Goal: Task Accomplishment & Management: Use online tool/utility

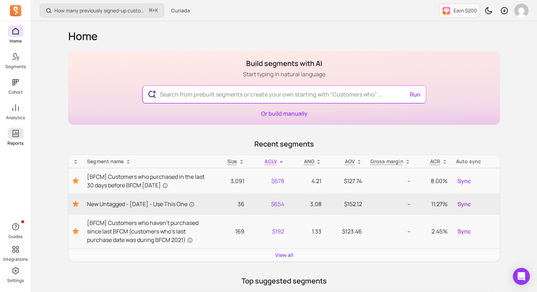
click at [17, 136] on icon at bounding box center [15, 133] width 9 height 9
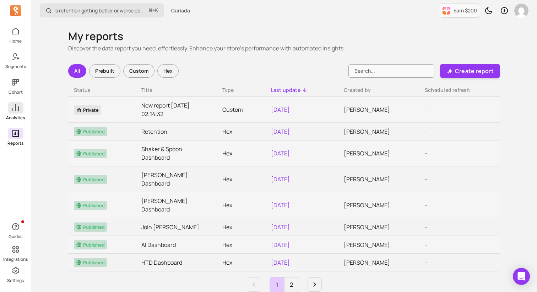
click at [17, 109] on icon at bounding box center [15, 108] width 9 height 9
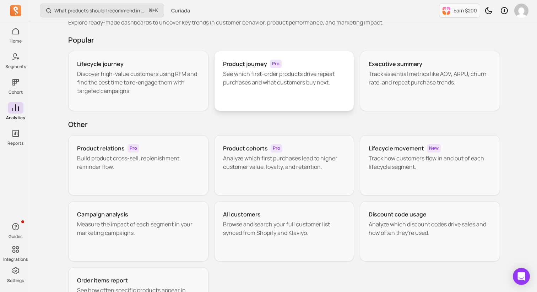
scroll to position [28, 0]
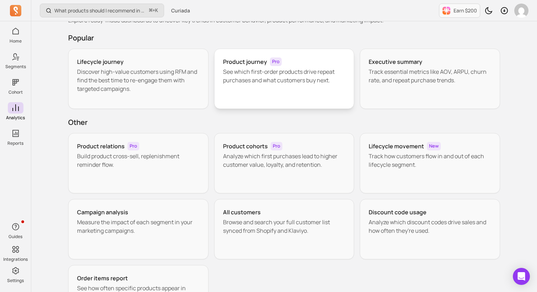
click at [283, 77] on p "See which first-order products drive repeat purchases and what customers buy ne…" at bounding box center [284, 75] width 122 height 17
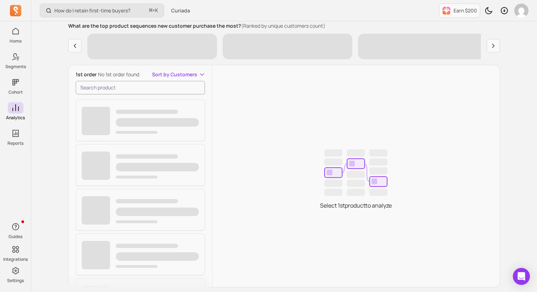
scroll to position [111, 0]
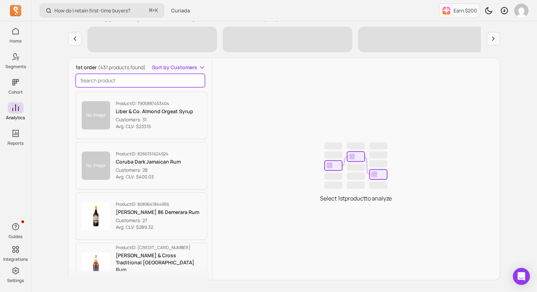
click at [114, 82] on input "search product" at bounding box center [140, 80] width 129 height 13
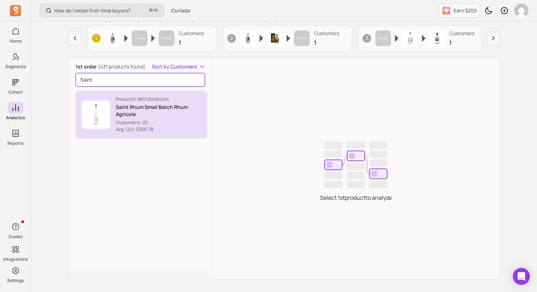
type input "Saint"
click at [128, 112] on p "Saint Rhum Small Batch Rhum Agricole" at bounding box center [158, 111] width 85 height 14
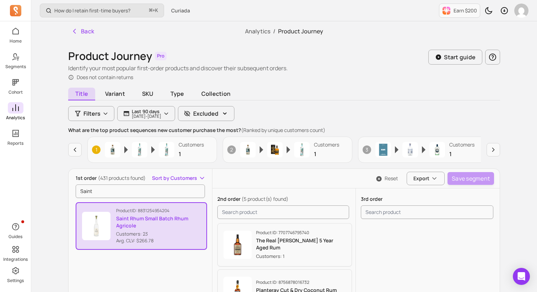
click at [16, 107] on icon at bounding box center [15, 108] width 9 height 9
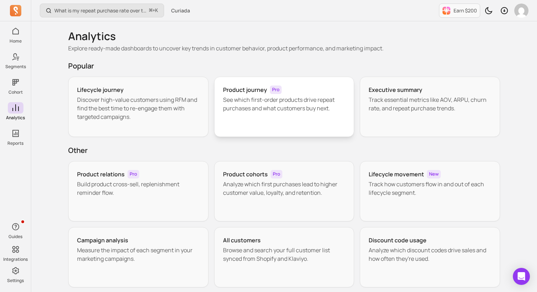
click at [298, 113] on div "Product journey Pro See which first-order products drive repeat purchases and w…" at bounding box center [284, 107] width 140 height 60
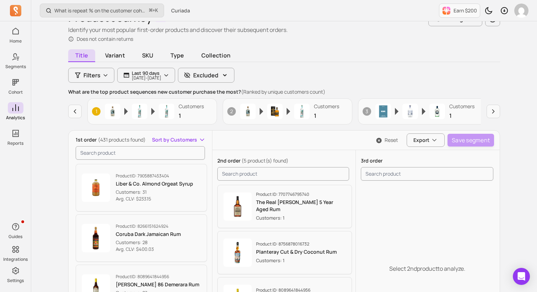
scroll to position [45, 0]
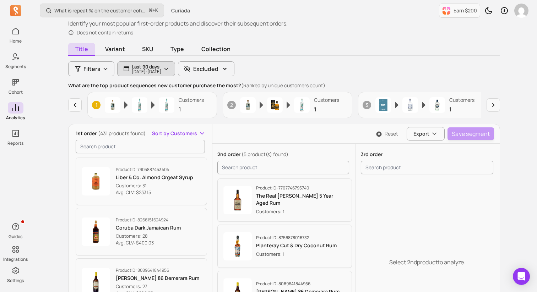
click at [154, 72] on p "[DATE] - [DATE]" at bounding box center [146, 72] width 29 height 4
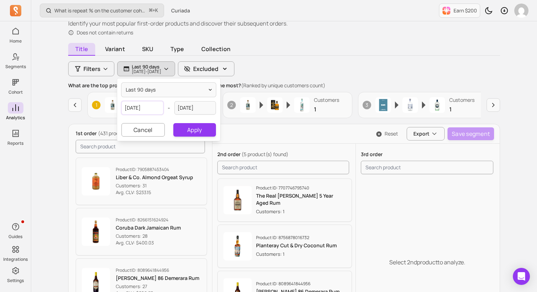
select select "2025"
select select "May"
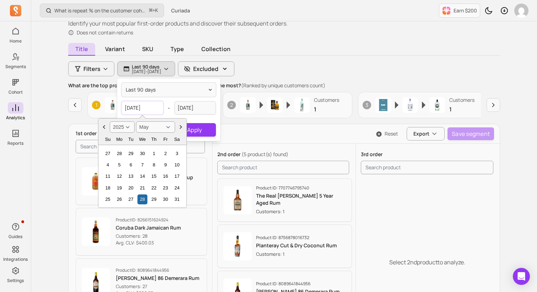
click at [149, 109] on input "[DATE]" at bounding box center [142, 107] width 42 height 13
click at [137, 92] on span "last 90 days" at bounding box center [141, 89] width 30 height 7
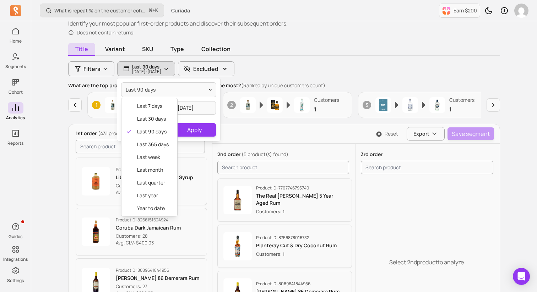
click at [185, 107] on div "last 90 days last 7 days last 30 days last 90 days last 365 days last week last…" at bounding box center [168, 109] width 103 height 62
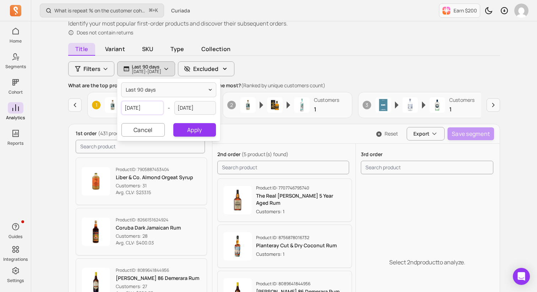
select select "2025"
select select "May"
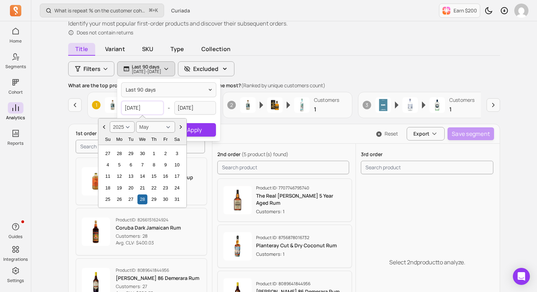
click at [133, 108] on input "[DATE]" at bounding box center [142, 107] width 42 height 13
type input "[DATE]"
select select "2020"
type input "[DATE]"
click at [206, 128] on button "Apply" at bounding box center [194, 129] width 43 height 13
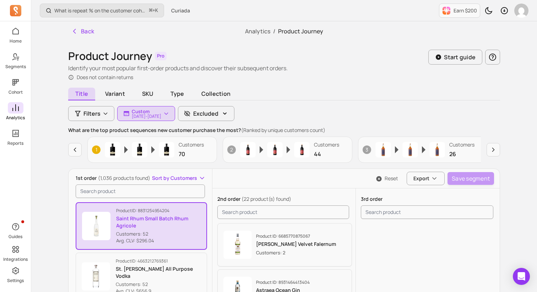
click at [17, 109] on icon at bounding box center [15, 108] width 9 height 9
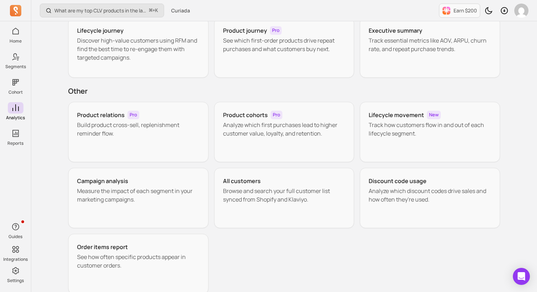
scroll to position [68, 0]
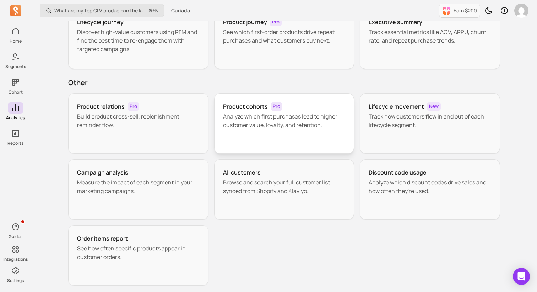
click at [279, 125] on p "Analyze which first purchases lead to higher customer value, loyalty, and reten…" at bounding box center [284, 120] width 122 height 17
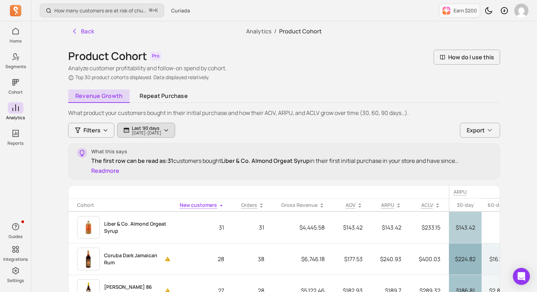
click at [161, 130] on p "Last 90 days" at bounding box center [146, 128] width 29 height 6
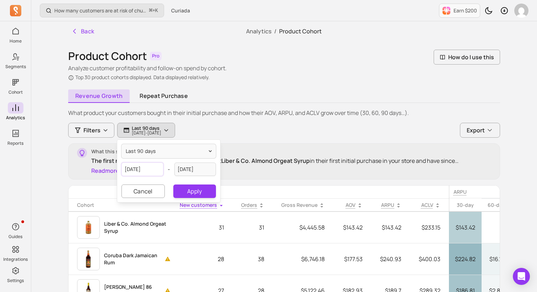
select select "2025"
select select "May"
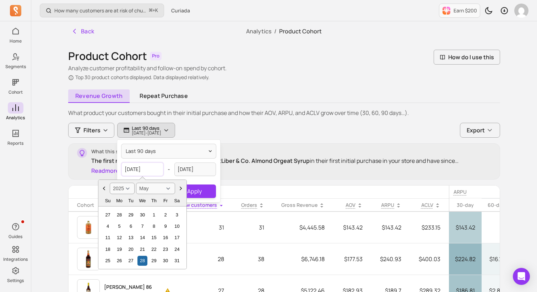
click at [133, 171] on input "[DATE]" at bounding box center [142, 169] width 42 height 13
type input "[DATE]"
select select "2020"
type input "[DATE]"
click at [208, 191] on button "Apply" at bounding box center [194, 191] width 43 height 13
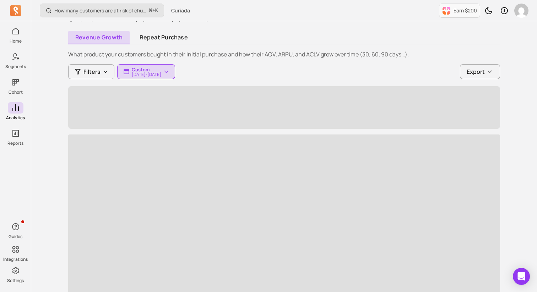
scroll to position [61, 0]
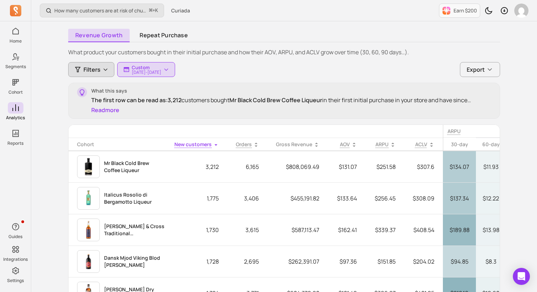
click at [105, 72] on icon "button" at bounding box center [106, 70] width 6 height 6
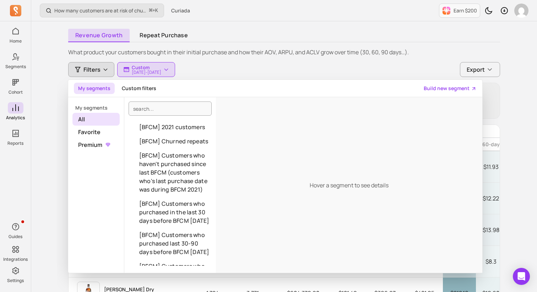
click at [255, 60] on div "What product your customers bought in their initial purchase and how their AOV,…" at bounding box center [284, 214] width 432 height 332
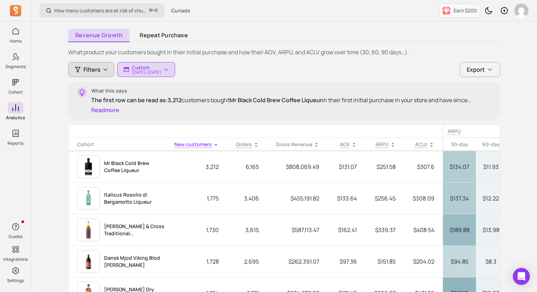
click at [82, 74] on button "Filters" at bounding box center [91, 69] width 46 height 15
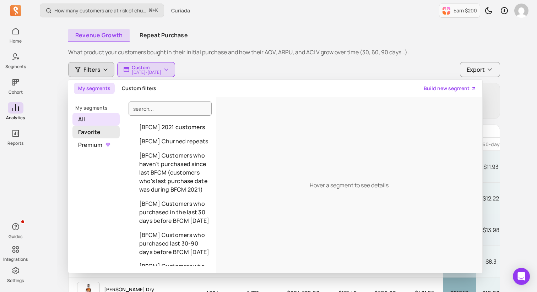
click at [96, 131] on span "Favorite" at bounding box center [95, 132] width 47 height 13
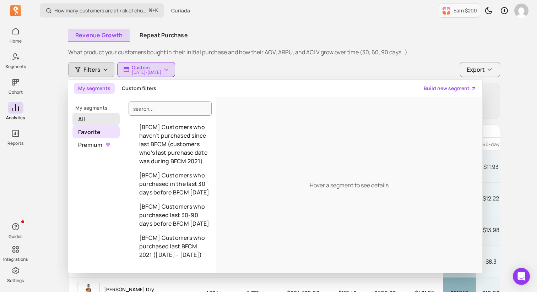
click at [91, 116] on span "All" at bounding box center [95, 119] width 47 height 13
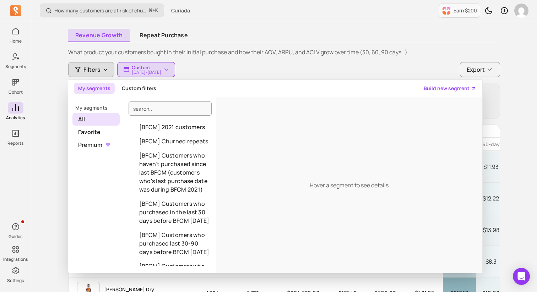
click at [382, 57] on div "What product your customers bought in their initial purchase and how their AOV,…" at bounding box center [284, 214] width 432 height 332
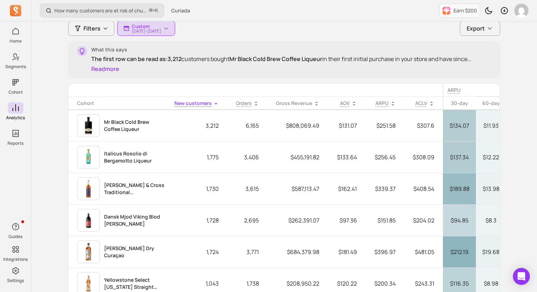
scroll to position [0, 0]
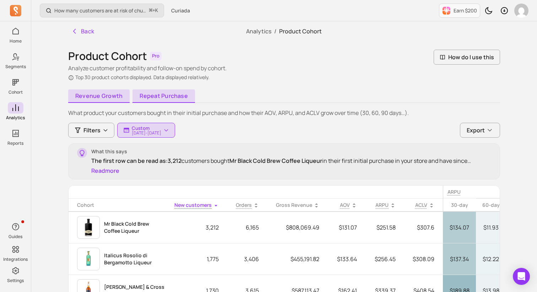
click at [159, 96] on link "Repeat purchase" at bounding box center [163, 95] width 62 height 13
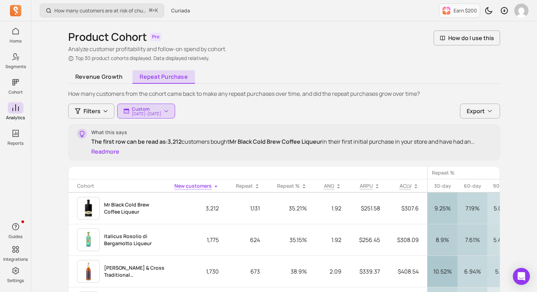
scroll to position [32, 0]
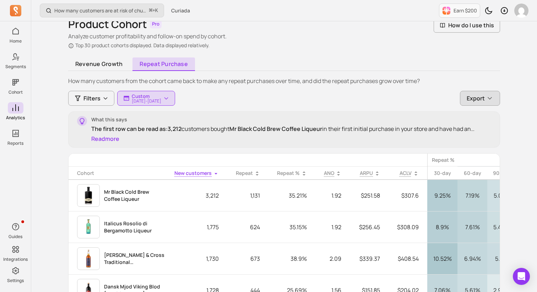
click at [496, 104] on button "Export" at bounding box center [480, 98] width 40 height 15
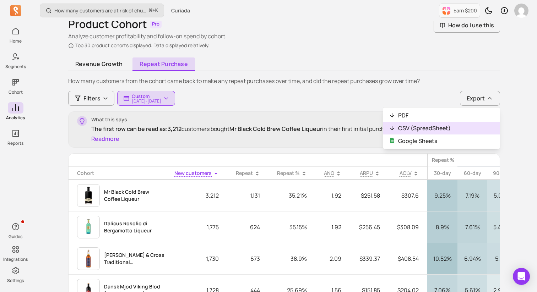
click at [412, 128] on button "CSV (SpreadSheet)" at bounding box center [441, 128] width 116 height 13
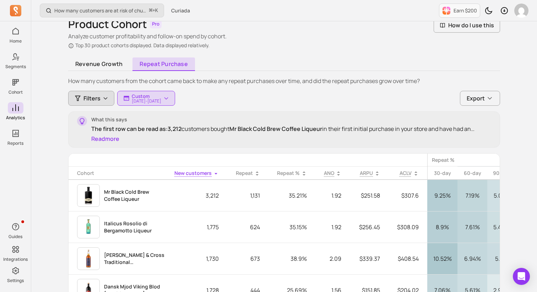
click at [81, 102] on icon "button" at bounding box center [77, 98] width 7 height 7
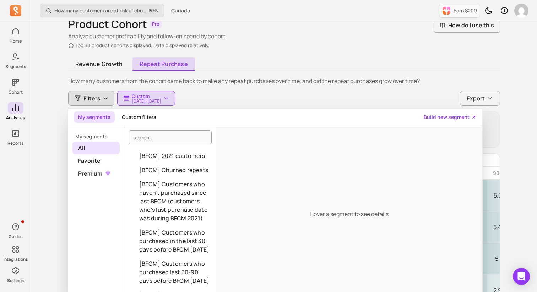
click at [467, 115] on link "Build new segment" at bounding box center [449, 117] width 53 height 7
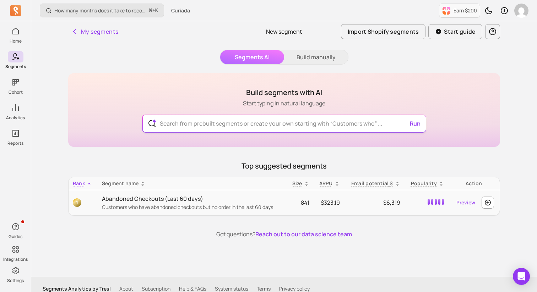
scroll to position [9, 0]
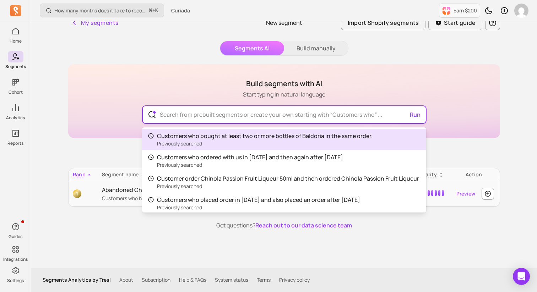
click at [264, 119] on input "text" at bounding box center [284, 114] width 260 height 17
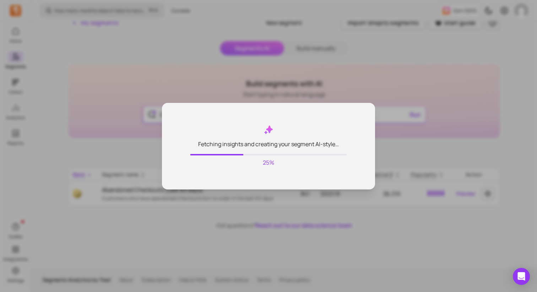
type input "Customers who have purchased Saint Rhum"
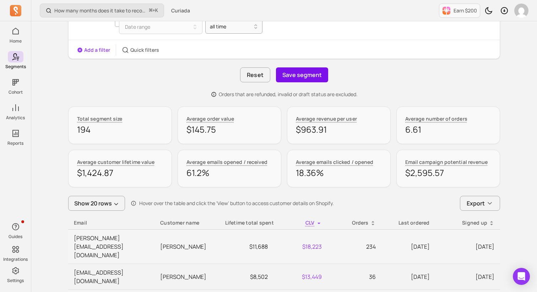
scroll to position [253, 0]
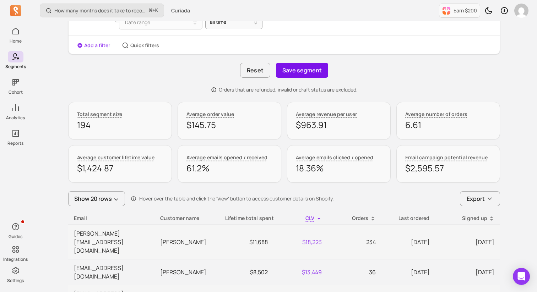
click at [298, 71] on button "Save segment" at bounding box center [302, 70] width 52 height 15
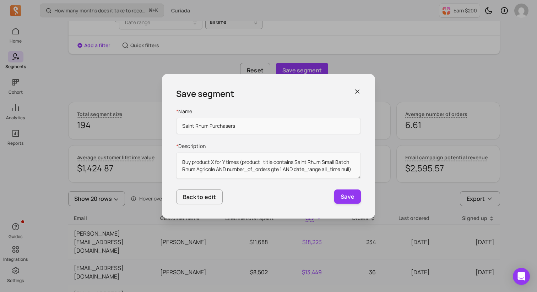
type input "Saint Rhum Purchasers"
click at [334, 190] on button "Save" at bounding box center [347, 197] width 27 height 14
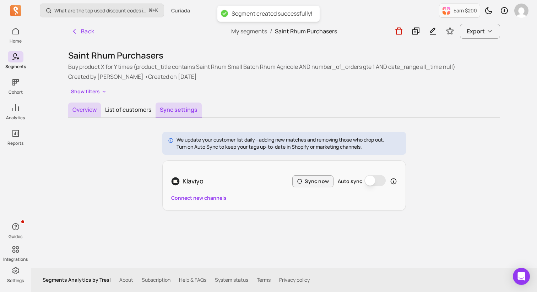
click at [76, 110] on button "Overview" at bounding box center [84, 110] width 33 height 15
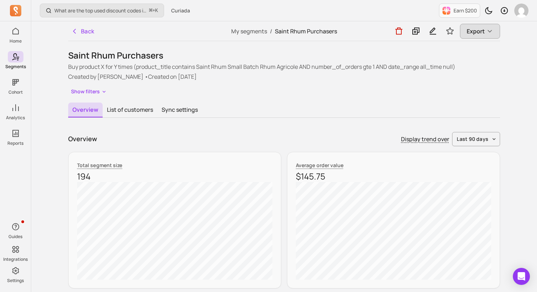
click at [484, 31] on span "Export" at bounding box center [475, 31] width 18 height 9
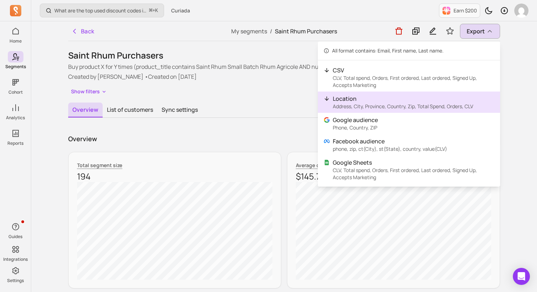
click at [367, 106] on p "Address, City, Province, Country, Zip, Total Spend, Orders, CLV" at bounding box center [403, 106] width 140 height 7
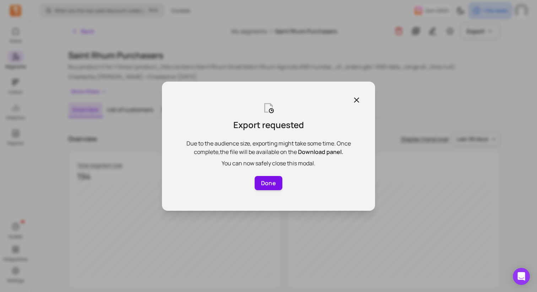
click at [269, 186] on button "Done" at bounding box center [268, 183] width 28 height 14
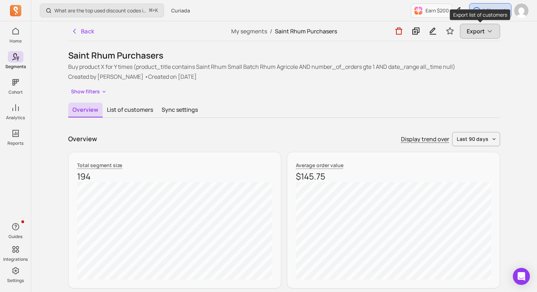
click at [481, 37] on button "Export" at bounding box center [480, 31] width 40 height 15
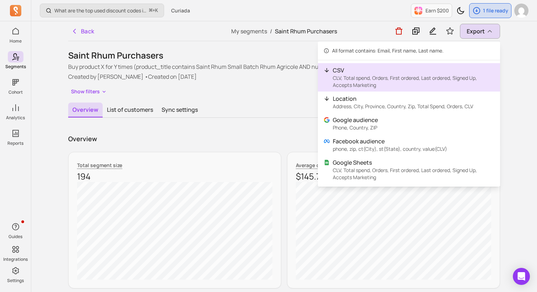
click at [385, 80] on p "CLV, Total spend, Orders, First ordered, Last ordered, Signed Up, Accepts Marke…" at bounding box center [413, 82] width 161 height 14
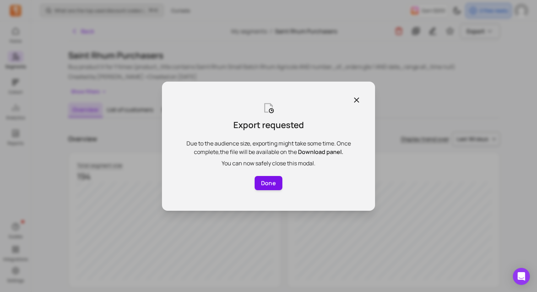
click at [270, 179] on button "Done" at bounding box center [268, 183] width 28 height 14
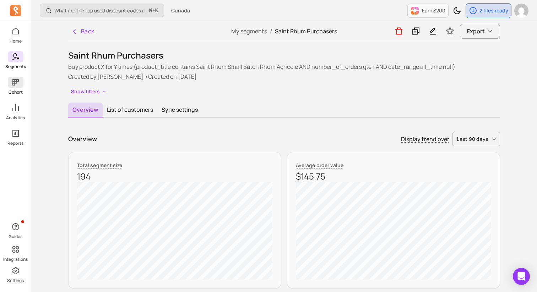
click at [14, 86] on icon at bounding box center [15, 82] width 9 height 9
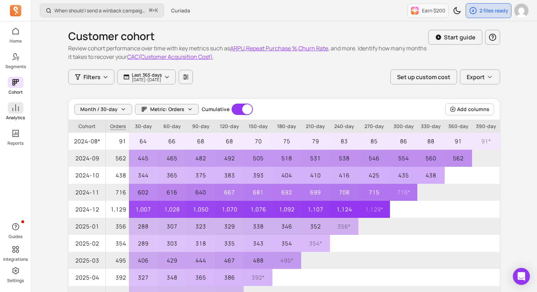
click at [17, 109] on icon at bounding box center [15, 108] width 9 height 9
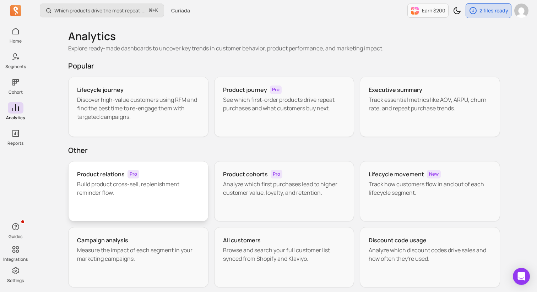
click at [110, 198] on div "Product relations Pro Build product cross-sell, replenishment reminder flow." at bounding box center [138, 191] width 140 height 60
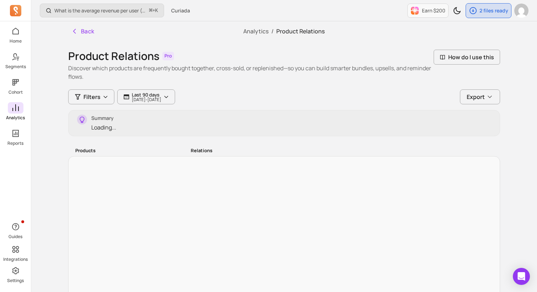
click at [16, 106] on icon at bounding box center [15, 107] width 6 height 7
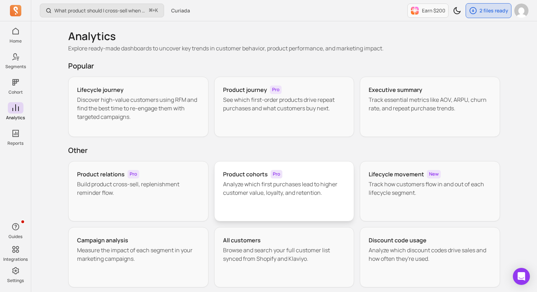
click at [235, 184] on p "Analyze which first purchases lead to higher customer value, loyalty, and reten…" at bounding box center [284, 188] width 122 height 17
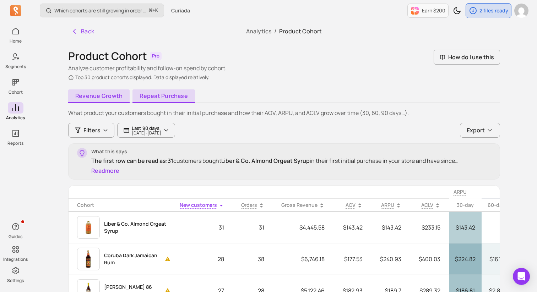
click at [170, 98] on link "Repeat purchase" at bounding box center [163, 95] width 62 height 13
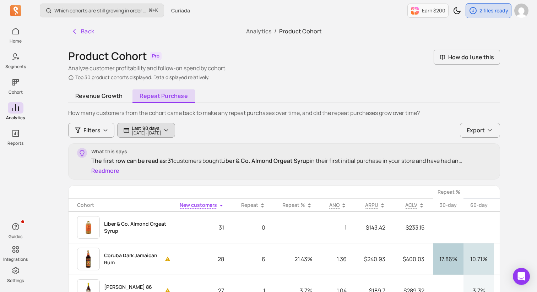
click at [145, 130] on p "Last 90 days" at bounding box center [146, 128] width 29 height 6
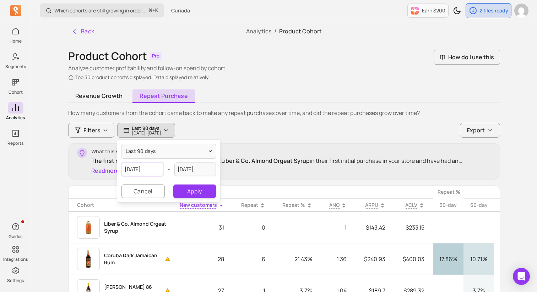
click at [136, 170] on input "[DATE]" at bounding box center [142, 169] width 42 height 13
select select "2025"
select select "May"
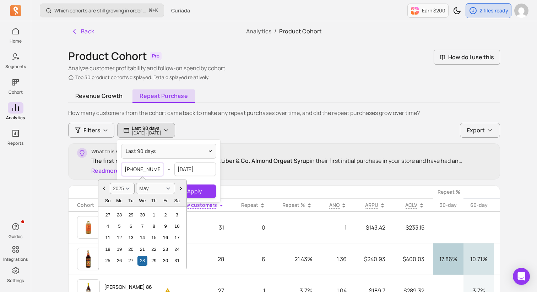
type input "[DATE]"
select select "2020"
type input "[DATE]"
click at [207, 193] on button "Apply" at bounding box center [194, 191] width 43 height 13
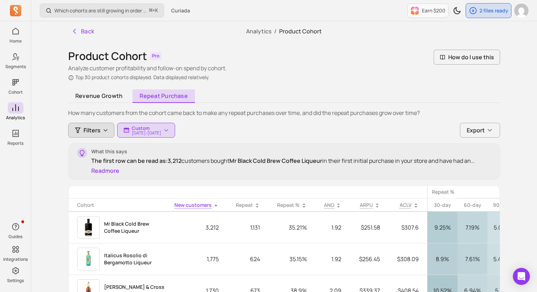
click at [94, 133] on span "Filters" at bounding box center [91, 130] width 17 height 9
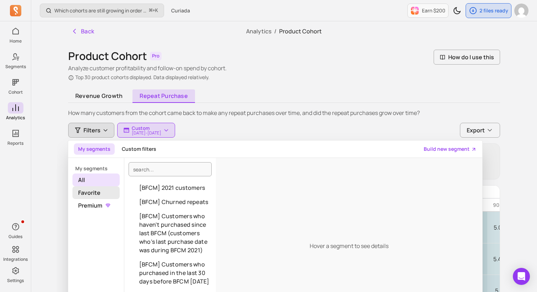
click at [97, 194] on span "Favorite" at bounding box center [95, 192] width 47 height 13
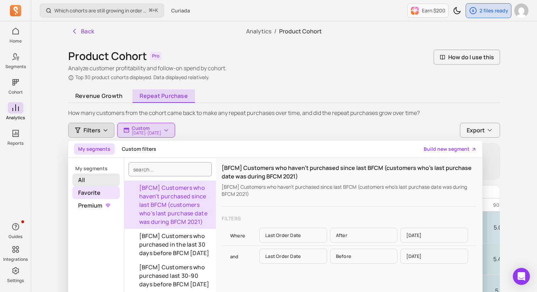
click at [99, 180] on span "All" at bounding box center [95, 180] width 47 height 13
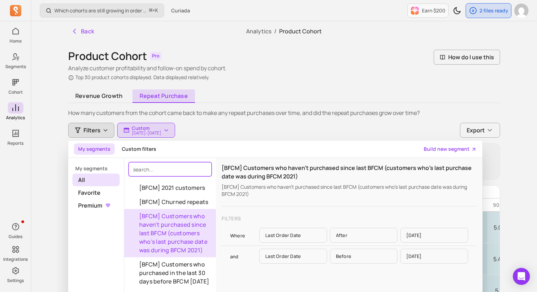
click at [171, 172] on input "search" at bounding box center [169, 169] width 83 height 14
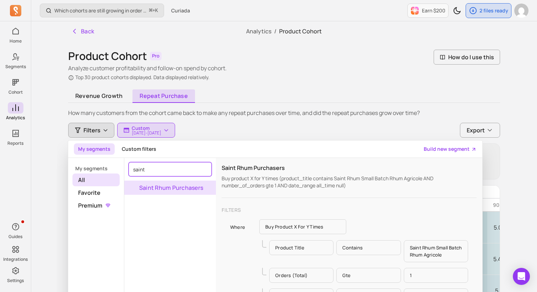
type input "saint"
click at [164, 187] on button "Saint Rhum Purchasers" at bounding box center [170, 188] width 92 height 14
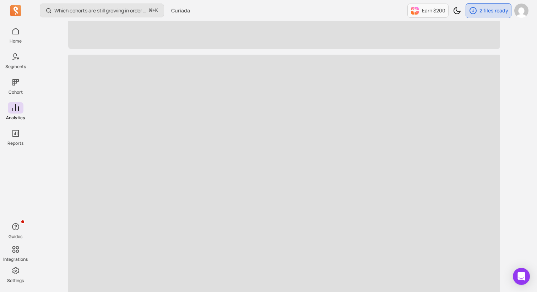
scroll to position [129, 0]
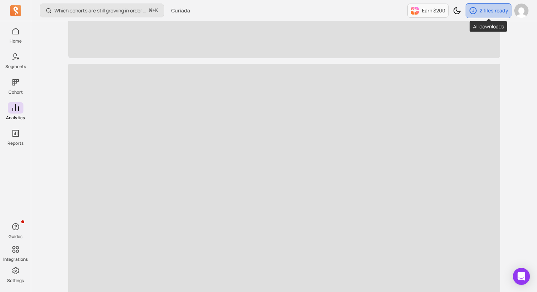
click at [480, 12] on p "2 files ready" at bounding box center [493, 10] width 29 height 7
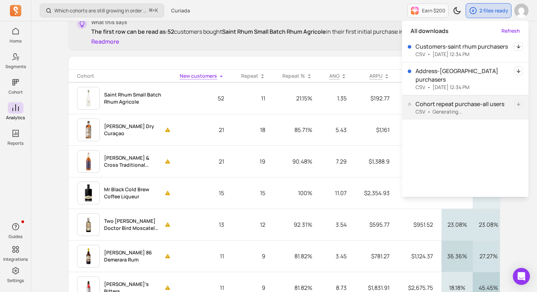
click at [519, 47] on icon "button" at bounding box center [518, 46] width 9 height 9
click at [518, 72] on icon "button" at bounding box center [518, 71] width 9 height 9
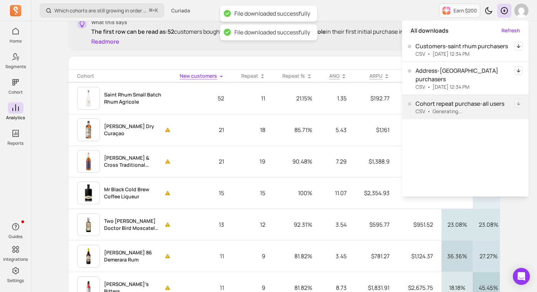
click at [340, 47] on div "What this says The first row can be read as: 52 customers bought Saint Rhum Sma…" at bounding box center [284, 32] width 432 height 36
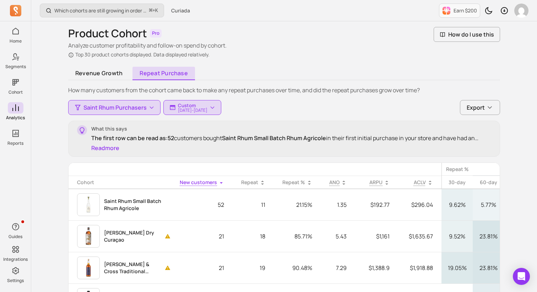
scroll to position [0, 0]
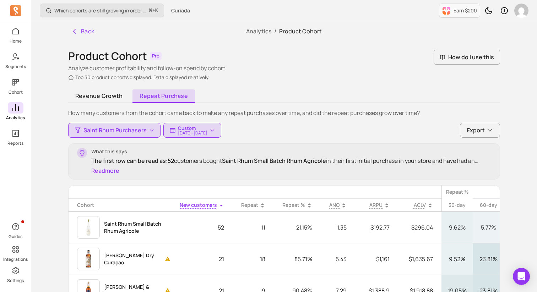
click at [13, 104] on icon at bounding box center [15, 108] width 9 height 9
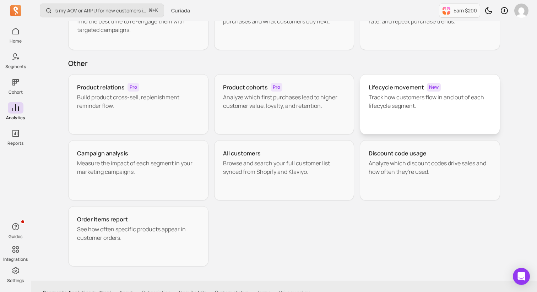
scroll to position [94, 0]
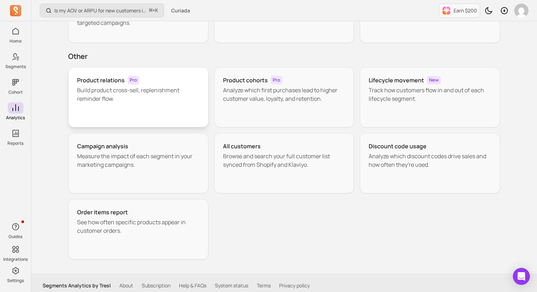
click at [119, 93] on p "Build product cross-sell, replenishment reminder flow." at bounding box center [138, 94] width 122 height 17
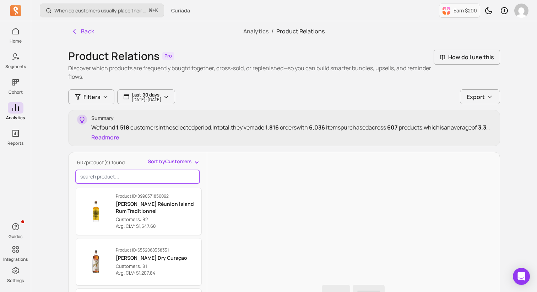
click at [127, 174] on input "search product" at bounding box center [138, 176] width 124 height 13
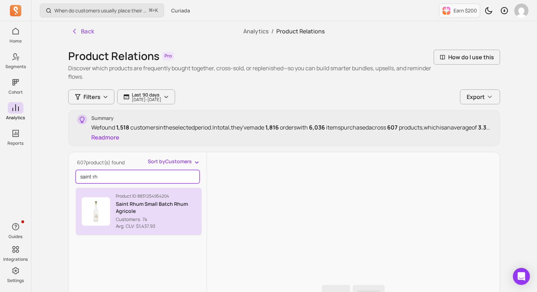
type input "saint rh"
click at [106, 203] on img "button" at bounding box center [96, 211] width 28 height 28
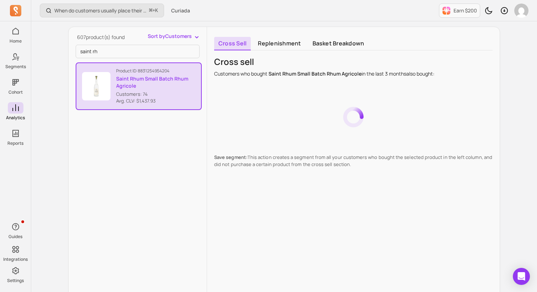
scroll to position [124, 0]
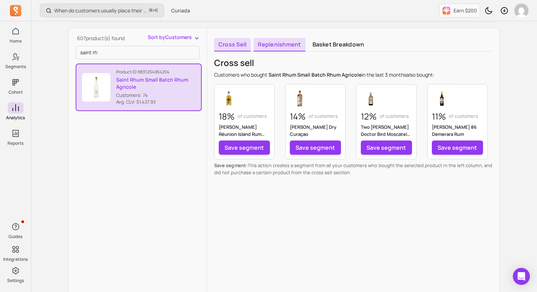
click at [275, 43] on link "Replenishment" at bounding box center [278, 44] width 51 height 13
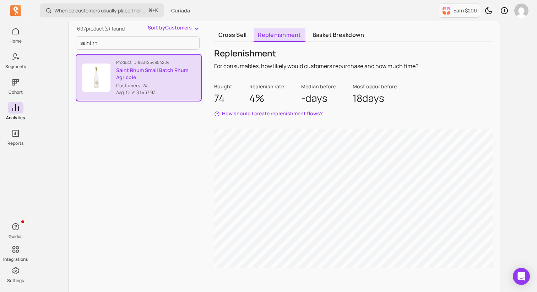
scroll to position [134, 0]
click at [327, 37] on link "Basket breakdown" at bounding box center [338, 34] width 60 height 13
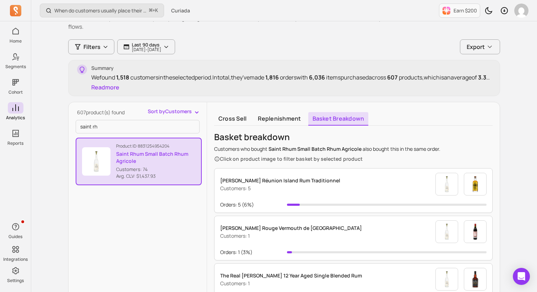
scroll to position [51, 0]
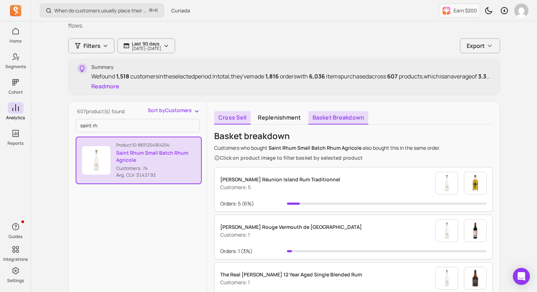
click at [227, 114] on link "Cross sell" at bounding box center [232, 117] width 37 height 13
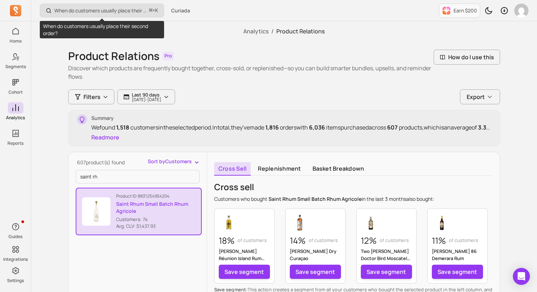
click at [101, 10] on p "When do customers usually place their second order?" at bounding box center [100, 10] width 92 height 7
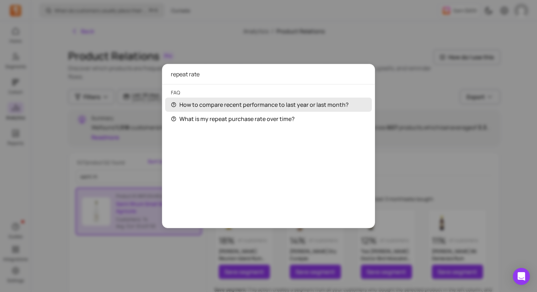
type input "repeat rate"
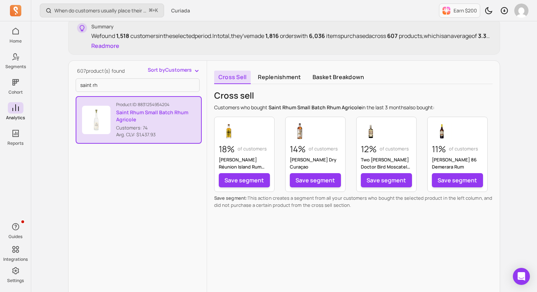
scroll to position [89, 0]
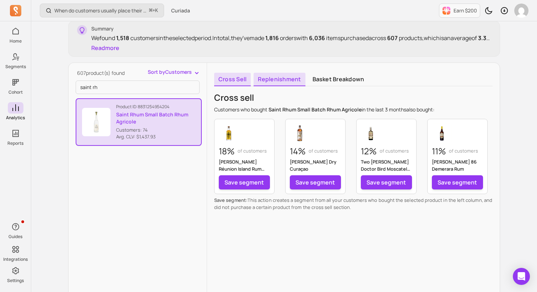
click at [279, 85] on link "Replenishment" at bounding box center [278, 79] width 51 height 13
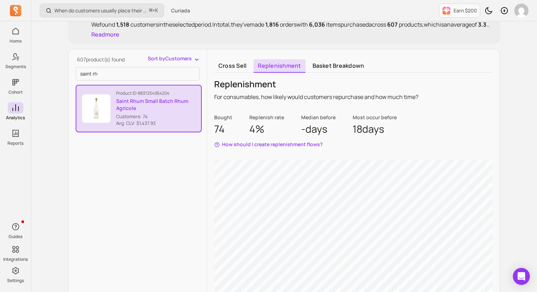
scroll to position [80, 0]
